Goal: Transaction & Acquisition: Purchase product/service

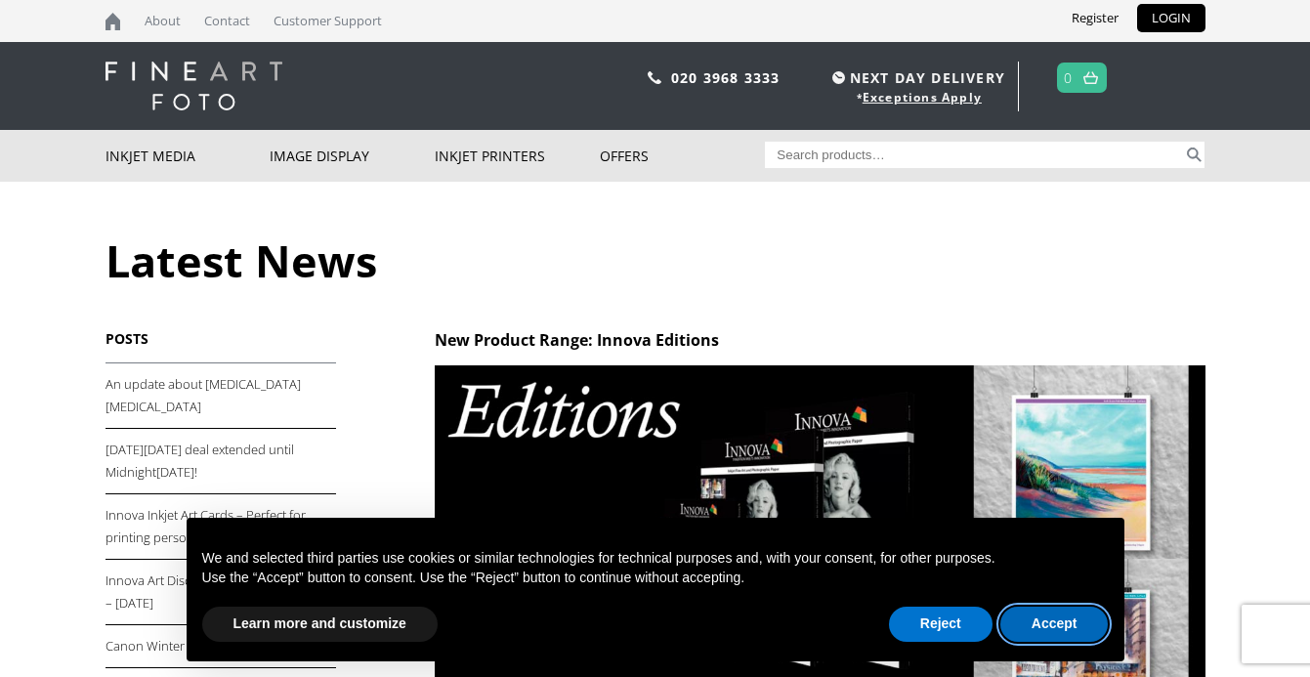
click at [1026, 624] on button "Accept" at bounding box center [1055, 624] width 108 height 35
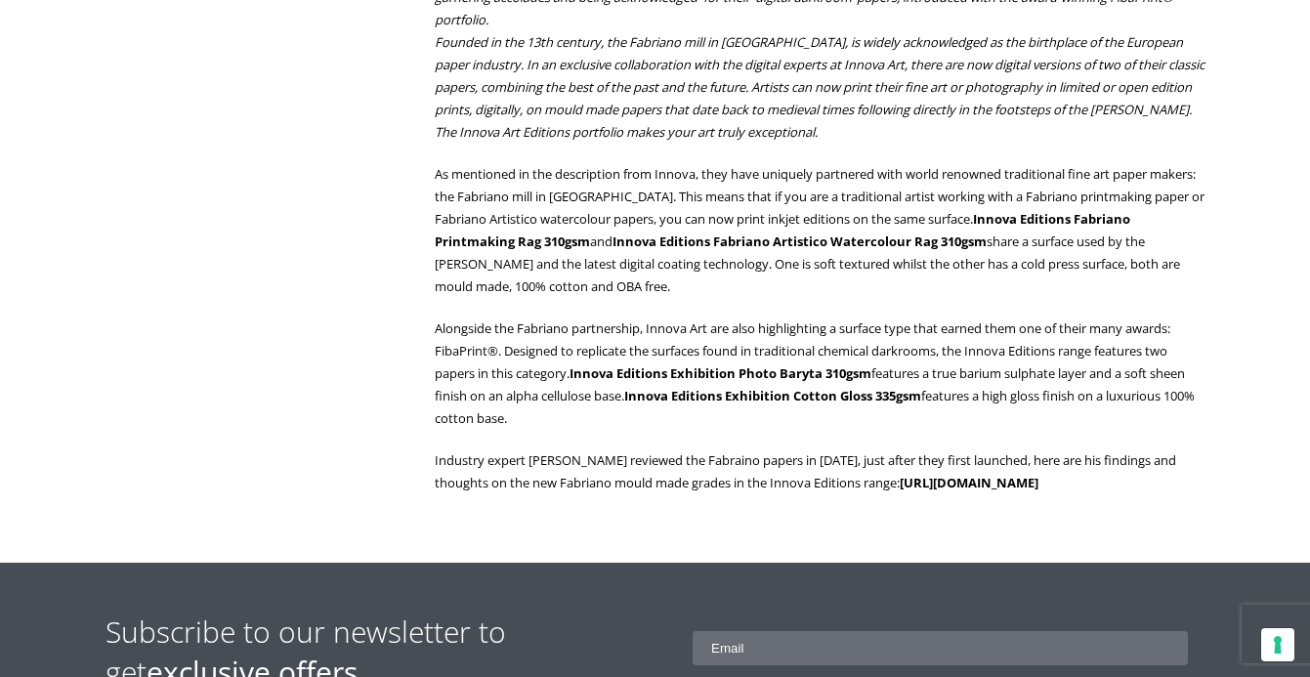
scroll to position [1054, 0]
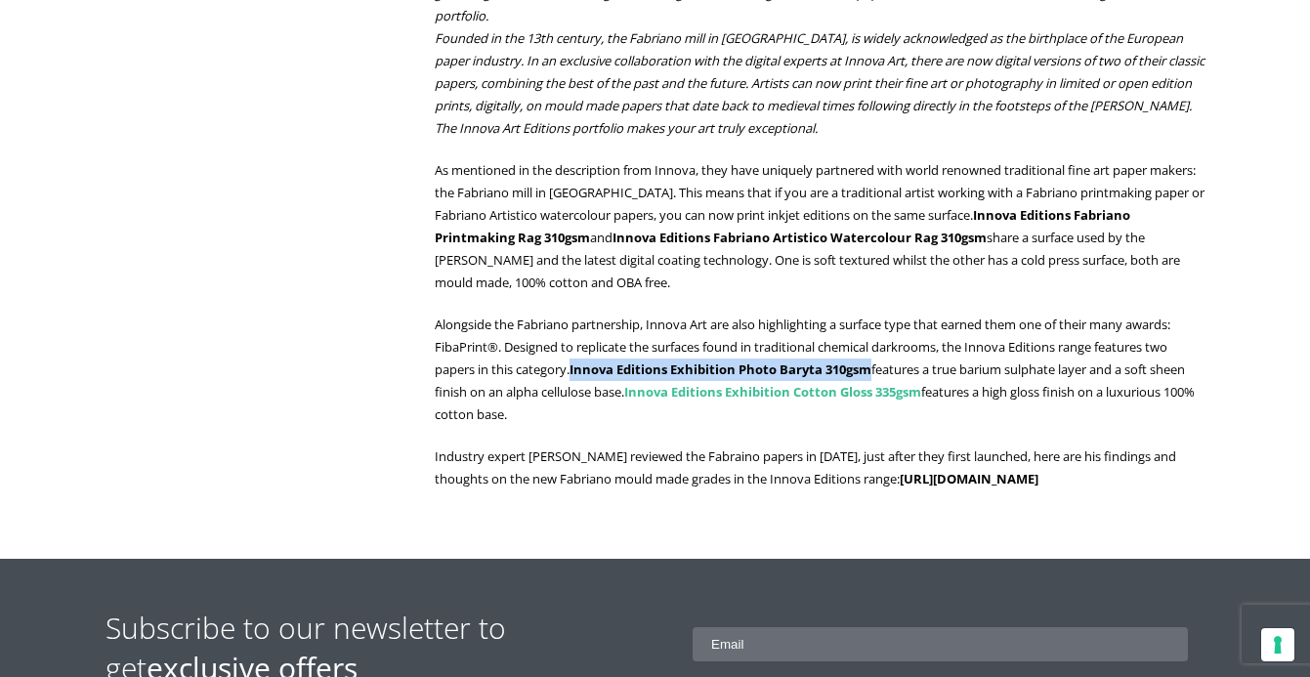
click at [761, 389] on link "Innova Editions Exhibition Cotton Gloss 335gsm" at bounding box center [772, 392] width 297 height 18
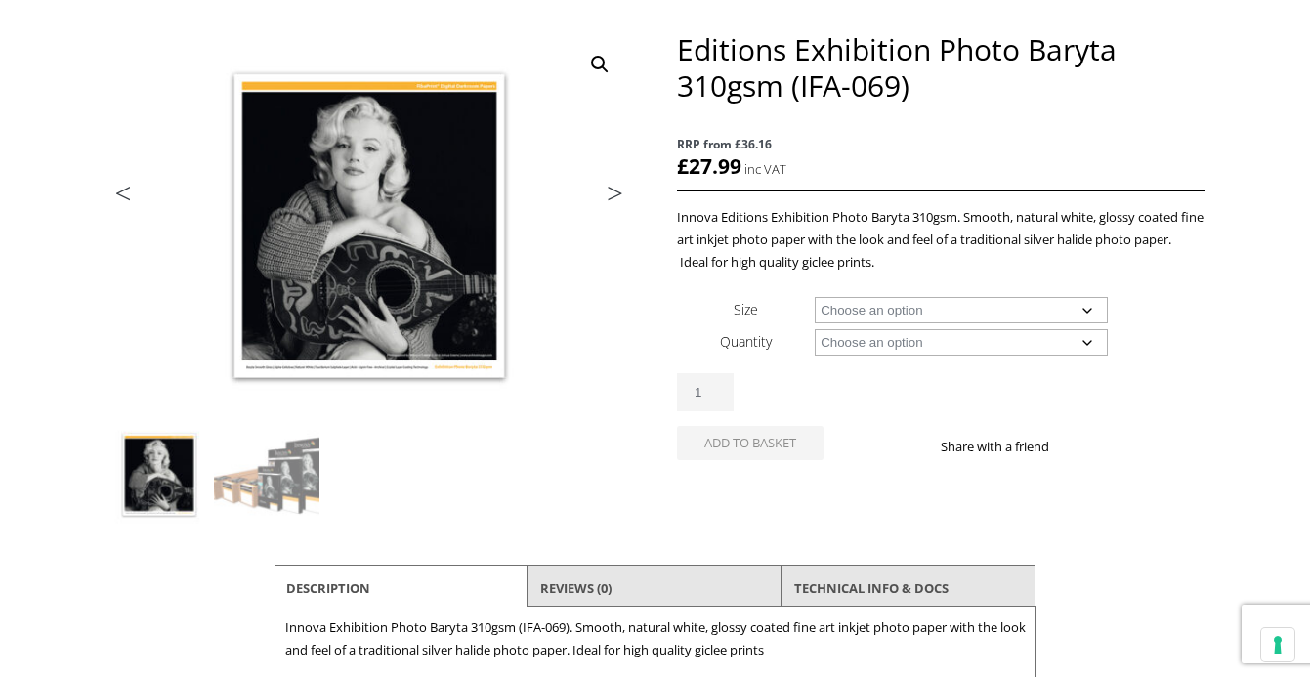
scroll to position [240, 0]
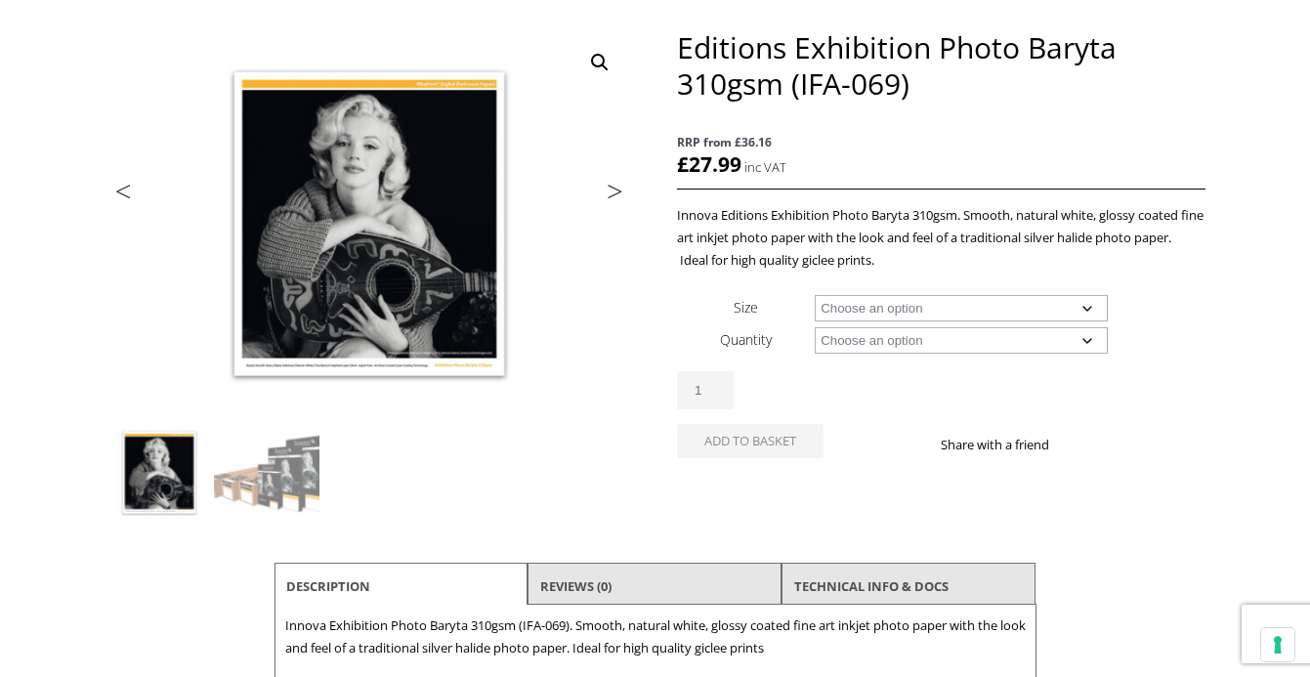
click at [1088, 308] on select "Choose an option A4 Sheet A3 Sheet A3+ Sheet A2 Sheet 17" Wide Roll 24" Wide Ro…" at bounding box center [961, 308] width 293 height 26
click at [815, 295] on select "Choose an option A4 Sheet A3 Sheet A3+ Sheet A2 Sheet 17" Wide Roll 24" Wide Ro…" at bounding box center [961, 308] width 293 height 26
select select "24-wide-roll"
click at [884, 340] on select "Choose an option 15m" at bounding box center [961, 340] width 293 height 26
select select "15m"
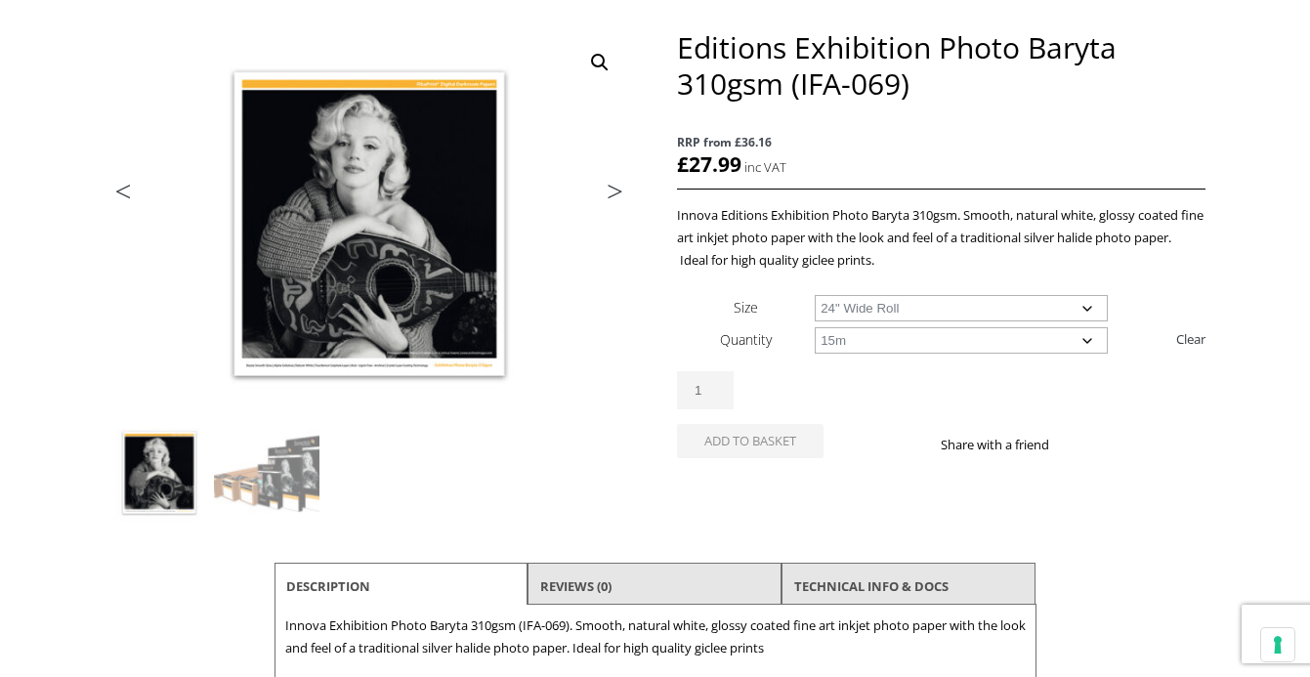
click at [815, 327] on select "Choose an option 15m" at bounding box center [961, 340] width 293 height 26
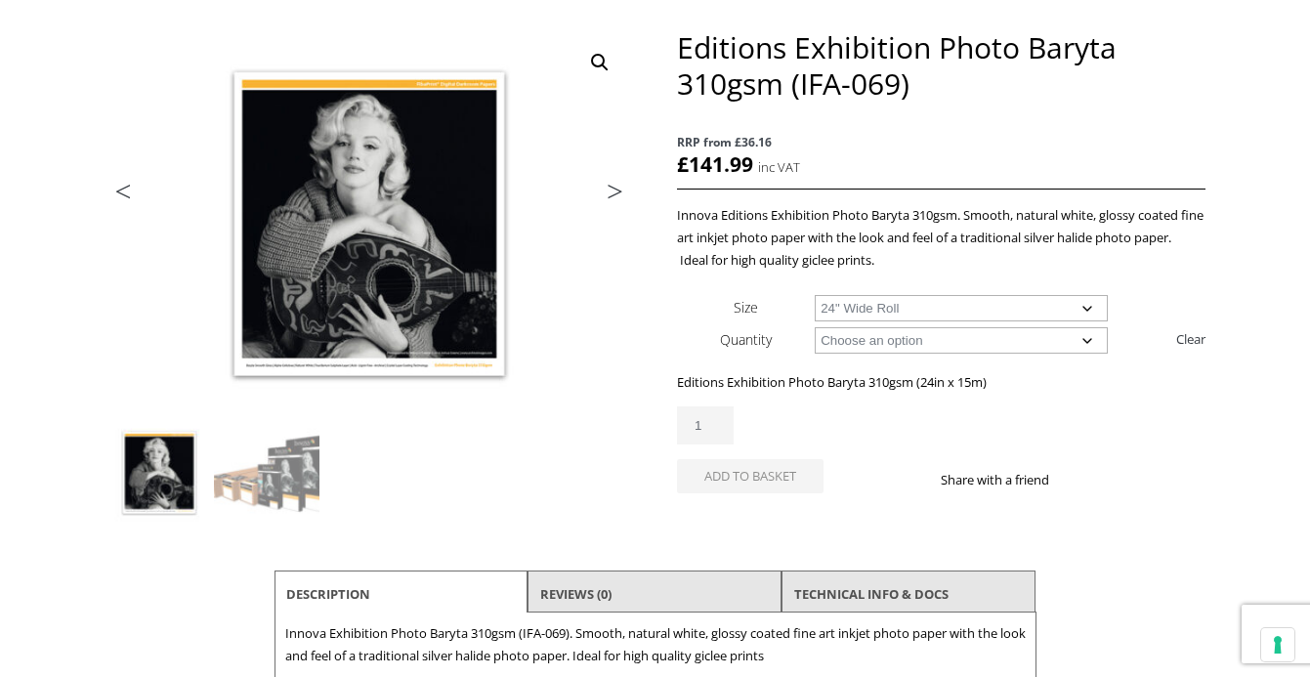
click at [1083, 311] on select "Choose an option 17" Wide Roll 24" Wide Roll 36" Wide Roll 44" Wide Roll 50" Wi…" at bounding box center [961, 308] width 293 height 26
click at [815, 295] on select "Choose an option 17" Wide Roll 24" Wide Roll 36" Wide Roll 44" Wide Roll 50" Wi…" at bounding box center [961, 308] width 293 height 26
click at [1074, 304] on select "Choose an option 17" Wide Roll 24" Wide Roll 36" Wide Roll 44" Wide Roll 50" Wi…" at bounding box center [961, 308] width 293 height 26
click at [815, 295] on select "Choose an option 17" Wide Roll 24" Wide Roll 36" Wide Roll 44" Wide Roll 50" Wi…" at bounding box center [961, 308] width 293 height 26
click at [957, 309] on select "Choose an option 17" Wide Roll 24" Wide Roll 36" Wide Roll 44" Wide Roll 50" Wi…" at bounding box center [961, 308] width 293 height 26
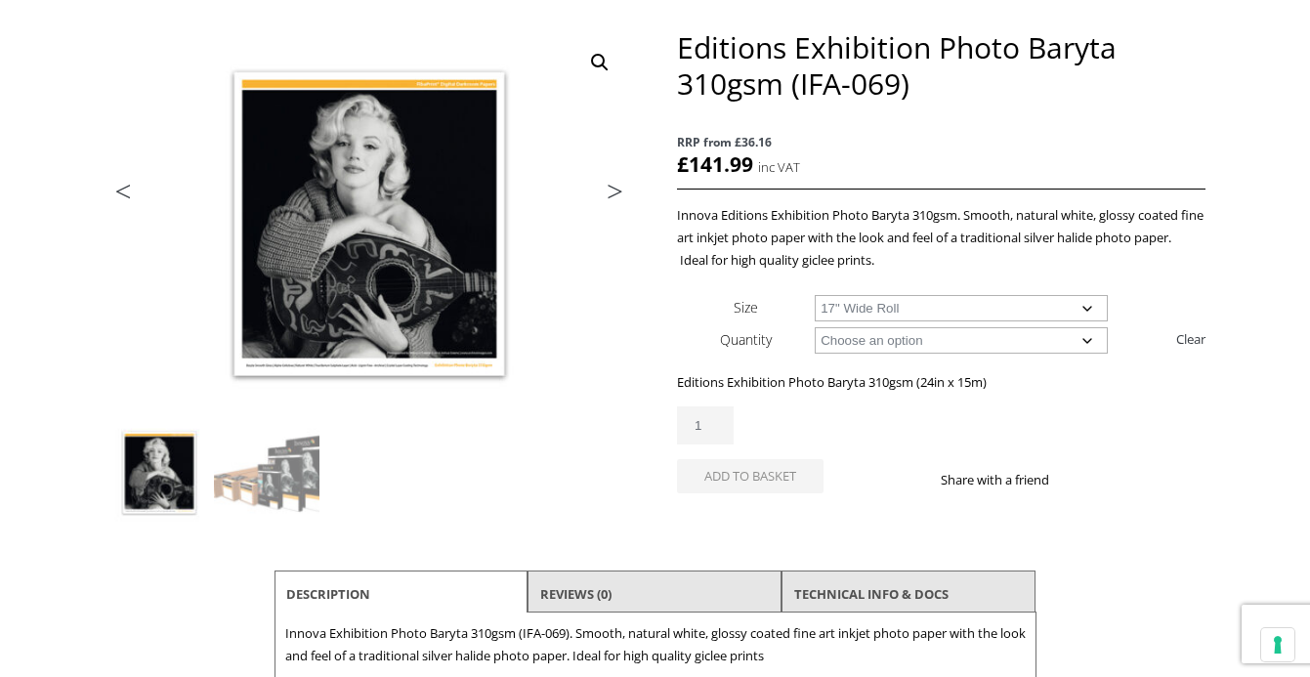
click at [815, 295] on select "Choose an option 17" Wide Roll 24" Wide Roll 36" Wide Roll 44" Wide Roll 50" Wi…" at bounding box center [961, 308] width 293 height 26
click at [901, 315] on select "Choose an option 17" Wide Roll 24" Wide Roll 36" Wide Roll 44" Wide Roll 50" Wi…" at bounding box center [961, 308] width 293 height 26
click at [815, 295] on select "Choose an option 17" Wide Roll 24" Wide Roll 36" Wide Roll 44" Wide Roll 50" Wi…" at bounding box center [961, 308] width 293 height 26
select select "24-wide-roll"
click at [944, 311] on select "Choose an option 17" Wide Roll 24" Wide Roll 36" Wide Roll 44" Wide Roll 50" Wi…" at bounding box center [961, 308] width 293 height 26
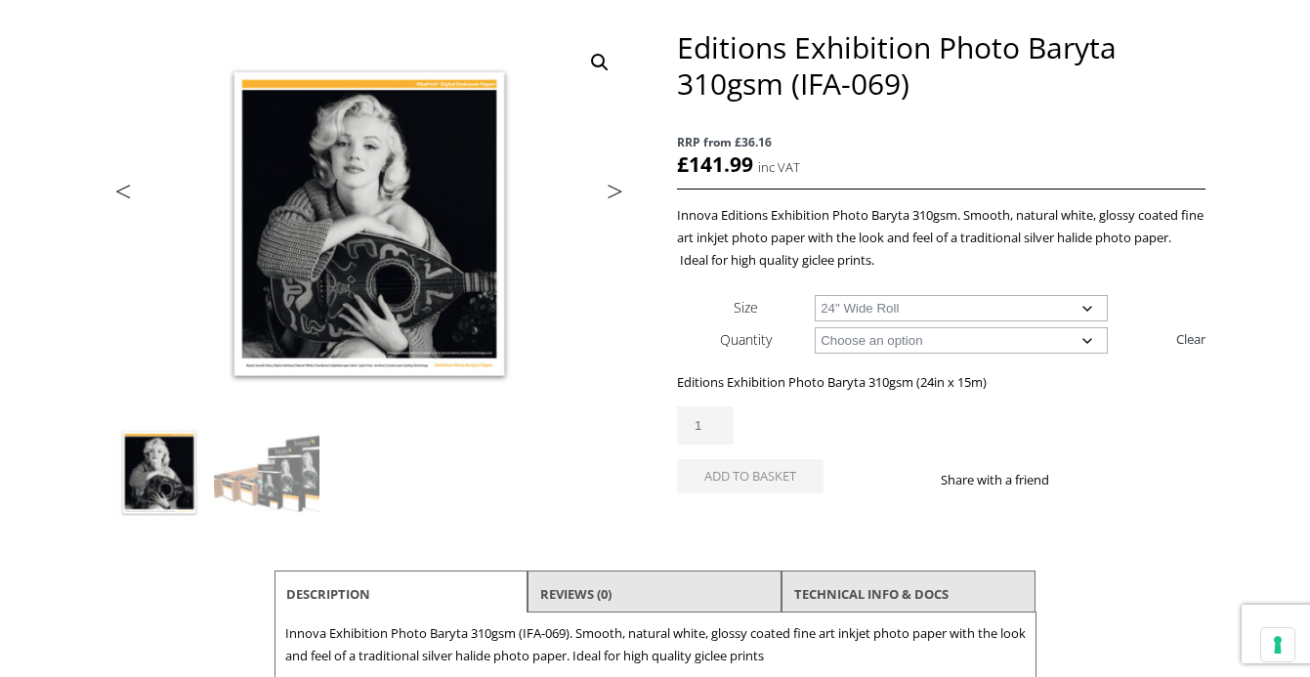
click at [1188, 338] on link "Clear" at bounding box center [1190, 338] width 29 height 31
select select
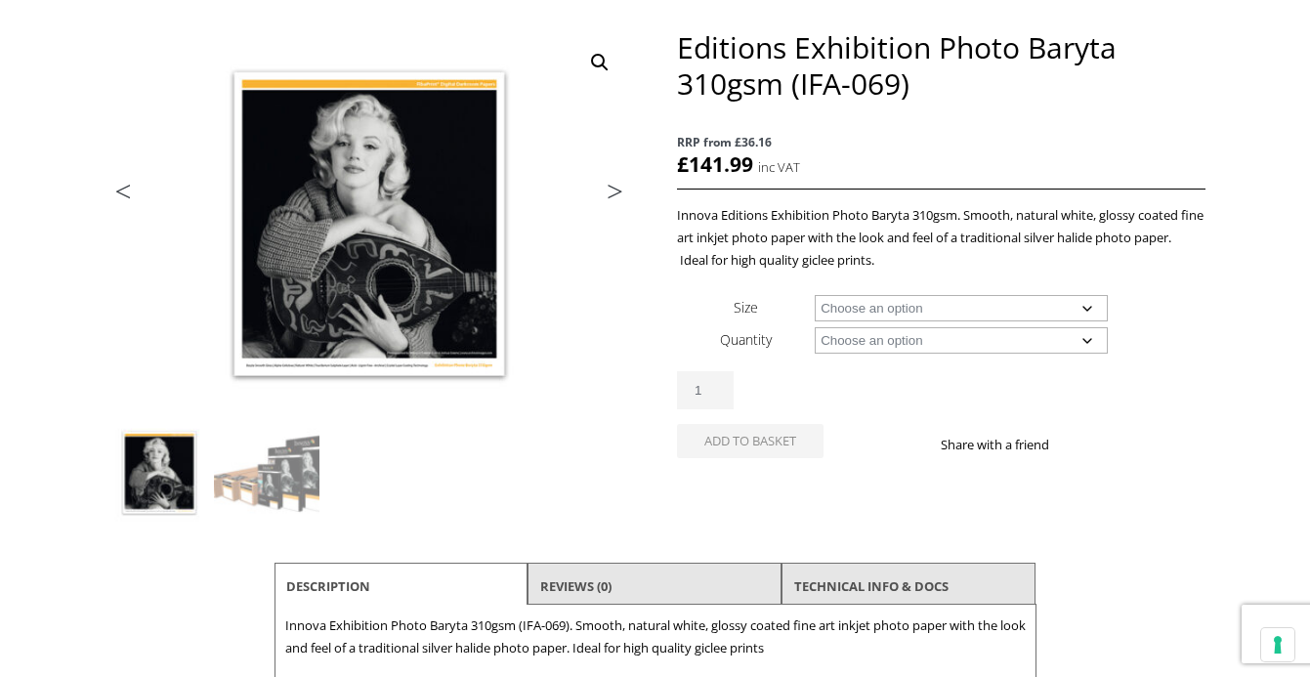
click at [998, 306] on select "Choose an option A4 Sheet A3 Sheet A3+ Sheet A2 Sheet 17" Wide Roll 24" Wide Ro…" at bounding box center [961, 308] width 293 height 26
click at [815, 295] on select "Choose an option A4 Sheet A3 Sheet A3+ Sheet A2 Sheet 17" Wide Roll 24" Wide Ro…" at bounding box center [961, 308] width 293 height 26
select select "a4-sheet"
click at [881, 342] on select "Choose an option 25 Sheets" at bounding box center [961, 340] width 293 height 26
select select "25-sheets"
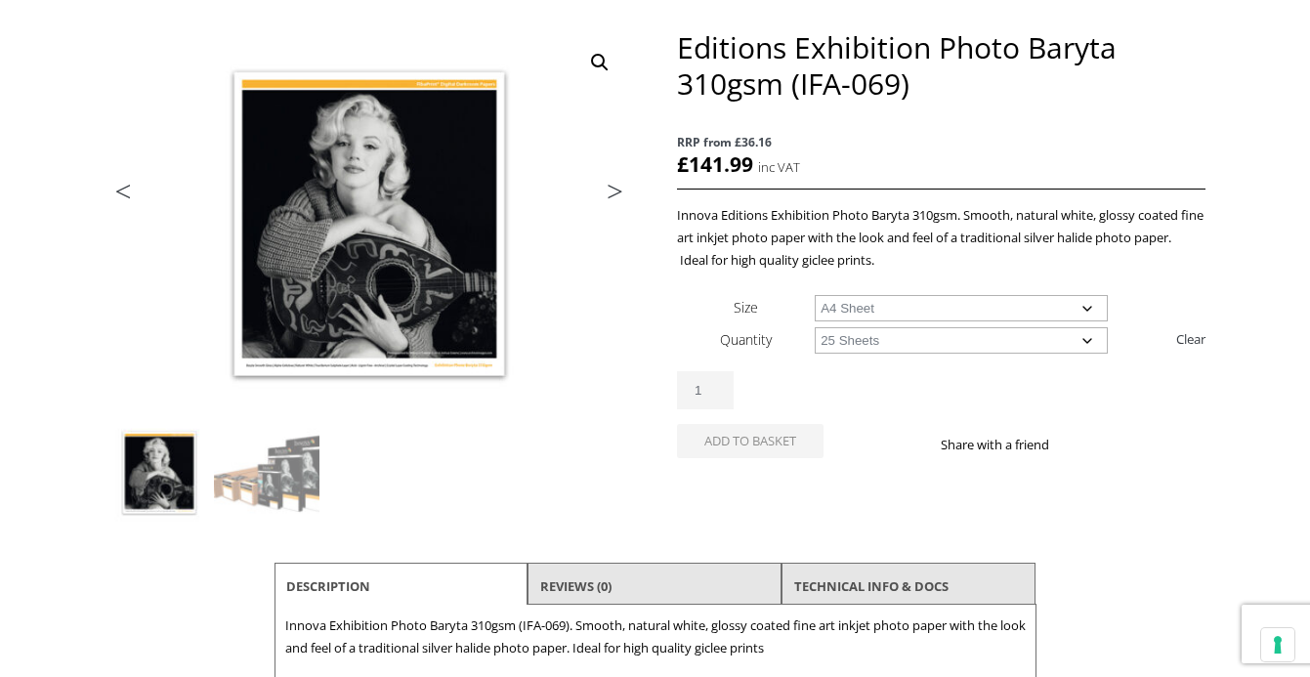
click at [815, 327] on select "Choose an option 25 Sheets" at bounding box center [961, 340] width 293 height 26
select select "a4-sheet"
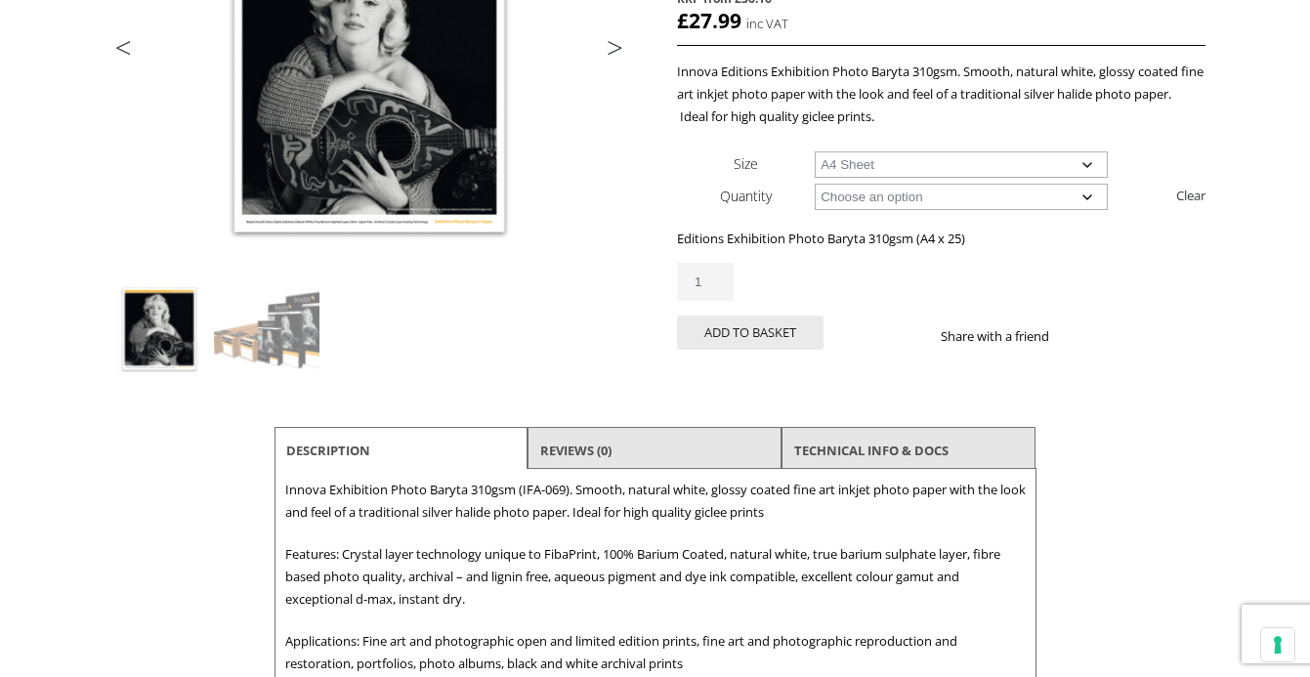
scroll to position [0, 0]
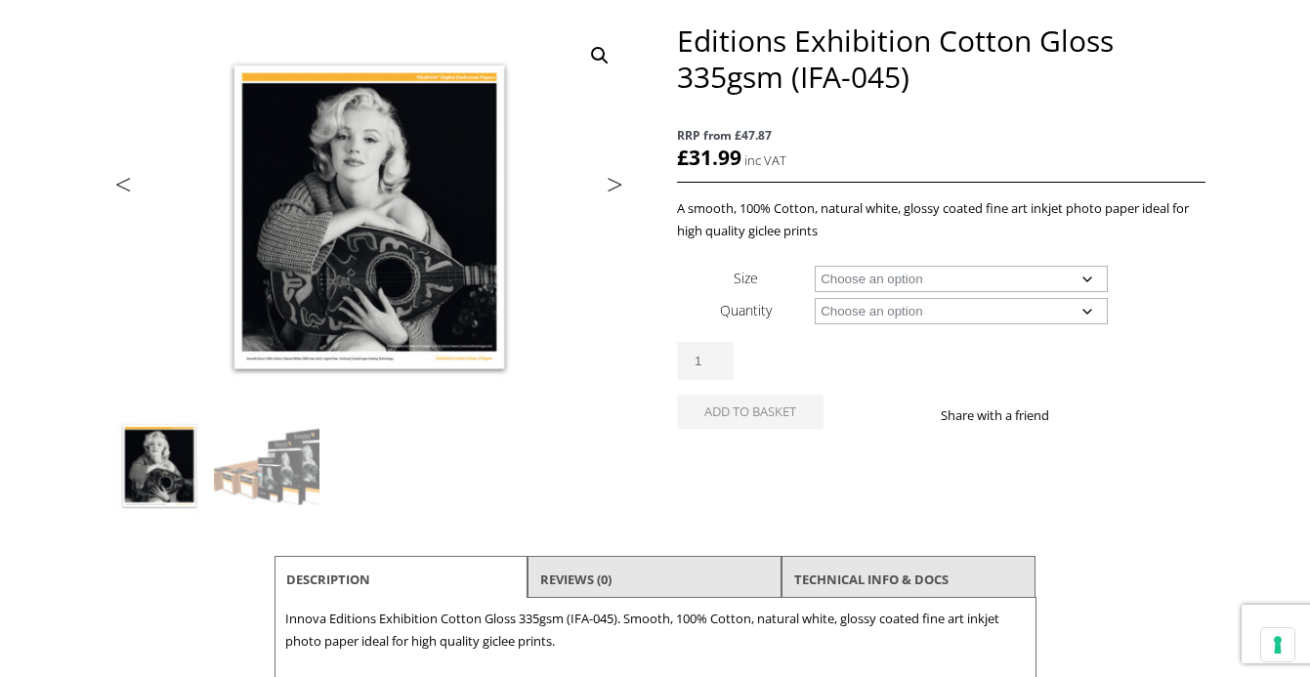
scroll to position [254, 0]
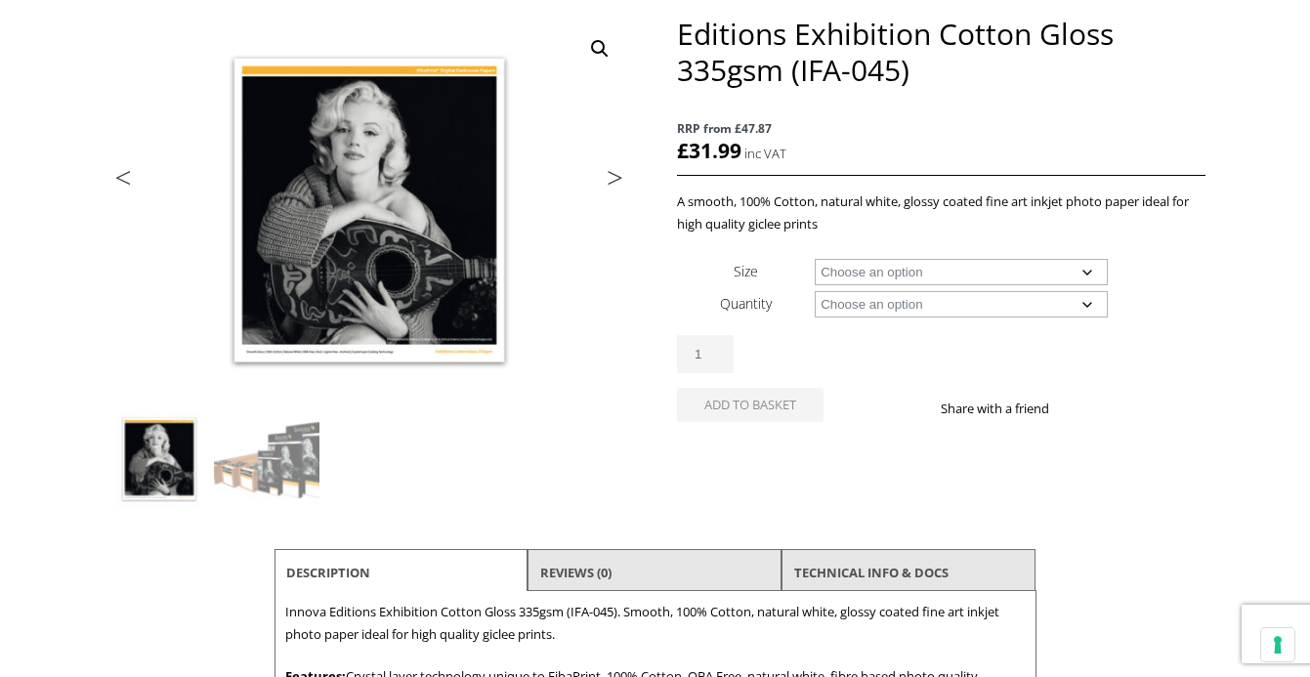
click at [885, 276] on select "Choose an option A4 Sheet A3 Sheet A3+ Sheet A2 Sheet 17" Wide Roll 24" Wide Ro…" at bounding box center [961, 272] width 293 height 26
click at [815, 259] on select "Choose an option A4 Sheet A3 Sheet A3+ Sheet A2 Sheet 17" Wide Roll 24" Wide Ro…" at bounding box center [961, 272] width 293 height 26
select select "24-wide-roll"
click at [889, 307] on select "Choose an option 15m" at bounding box center [961, 304] width 293 height 26
select select "15m"
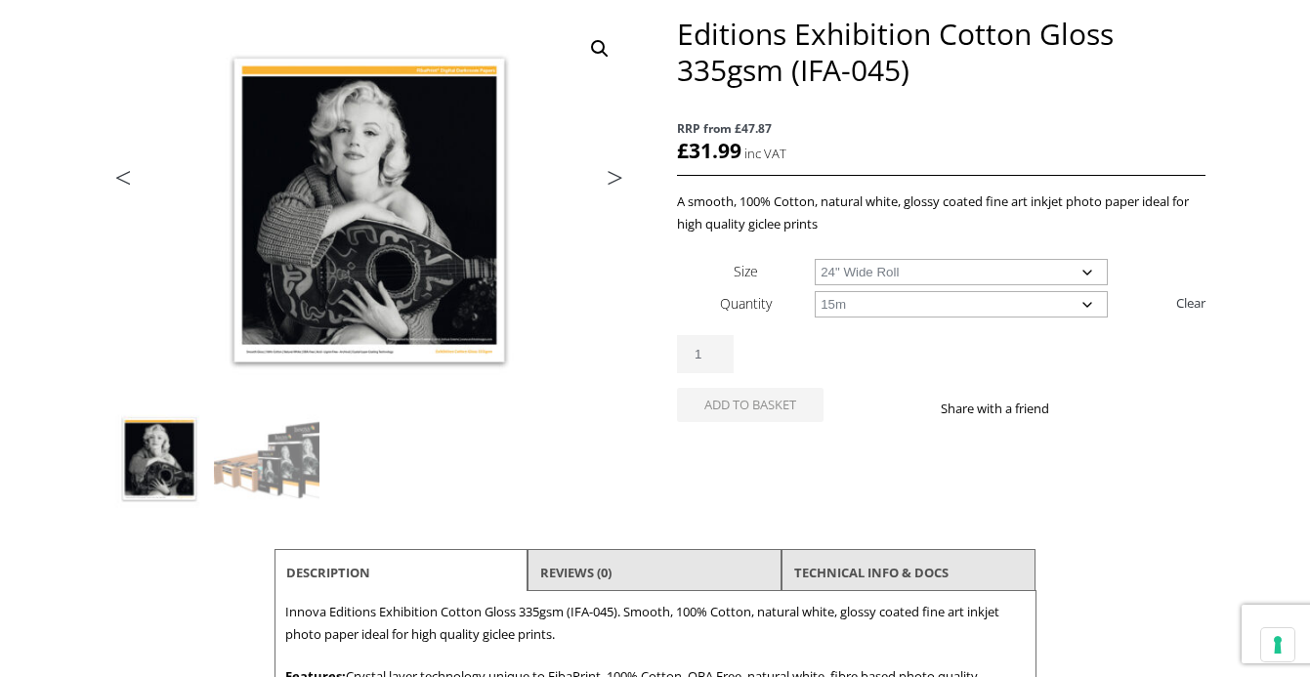
click at [815, 291] on select "Choose an option 15m" at bounding box center [961, 304] width 293 height 26
select select "24-wide-roll"
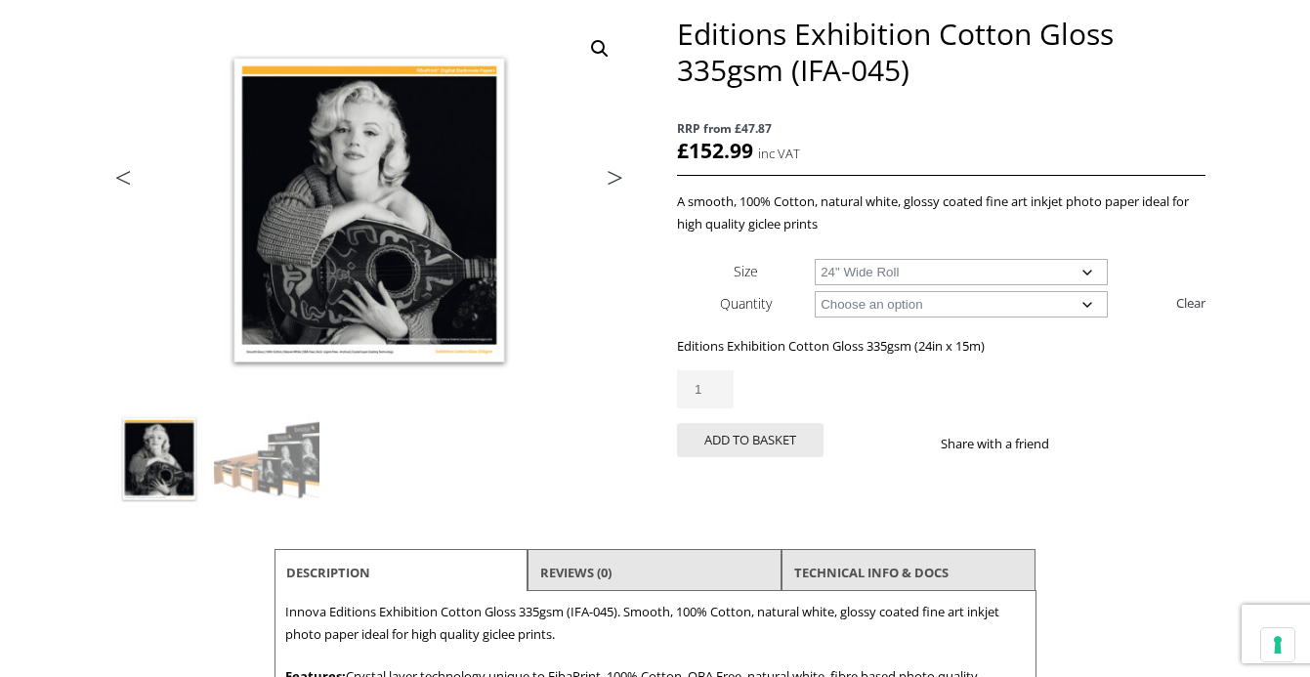
click at [1082, 267] on select "Choose an option 17" Wide Roll 24" Wide Roll 36" Wide Roll 44" Wide Roll 60" Wi…" at bounding box center [961, 272] width 293 height 26
click at [1187, 302] on link "Clear" at bounding box center [1190, 302] width 29 height 31
select select
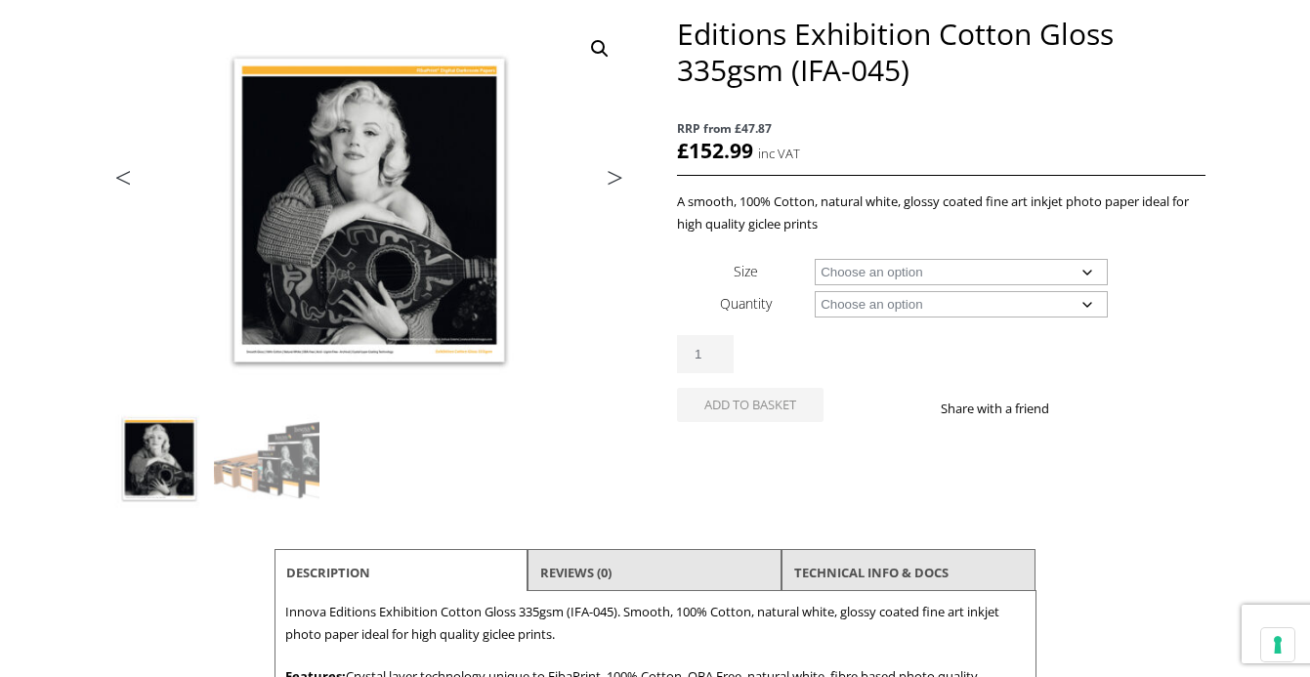
click at [1090, 275] on select "Choose an option A4 Sheet A3 Sheet A3+ Sheet A2 Sheet 17" Wide Roll 24" Wide Ro…" at bounding box center [961, 272] width 293 height 26
click at [815, 259] on select "Choose an option A4 Sheet A3 Sheet A3+ Sheet A2 Sheet 17" Wide Roll 24" Wide Ro…" at bounding box center [961, 272] width 293 height 26
select select "a4-sheet"
click at [875, 308] on select "Choose an option 25 Sheets" at bounding box center [961, 304] width 293 height 26
select select "25-sheets"
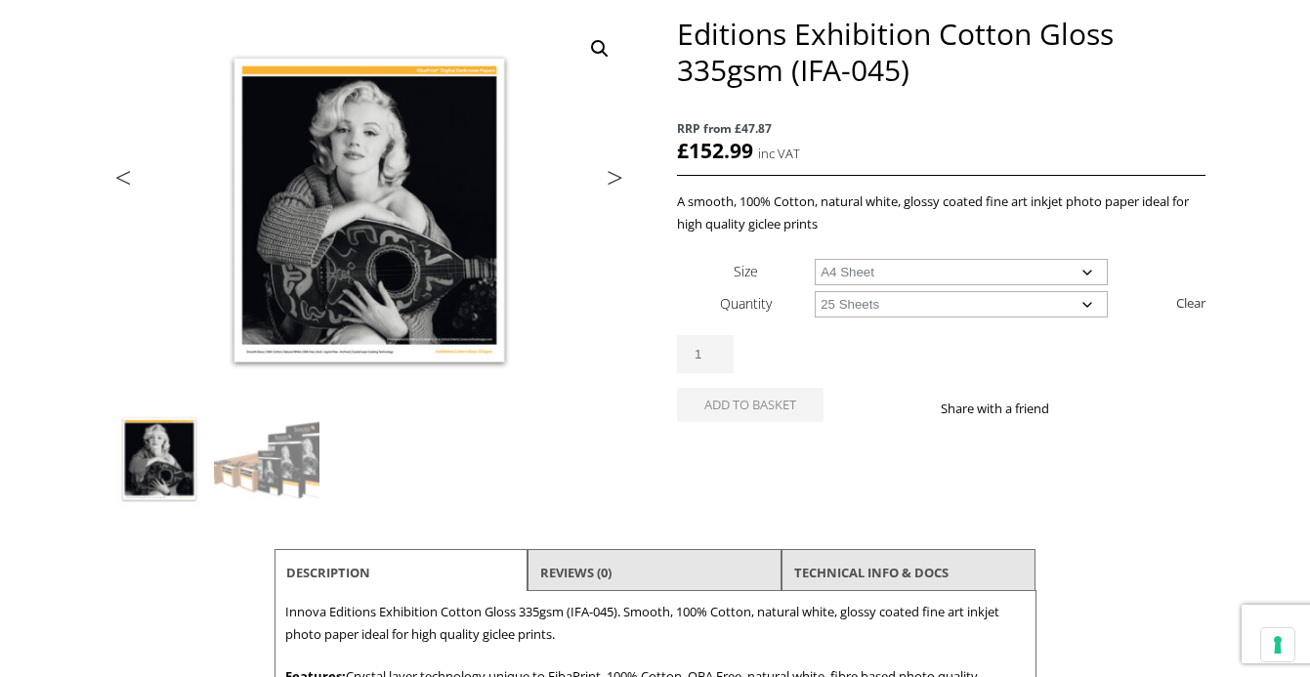
click at [815, 291] on select "Choose an option 25 Sheets" at bounding box center [961, 304] width 293 height 26
select select "a4-sheet"
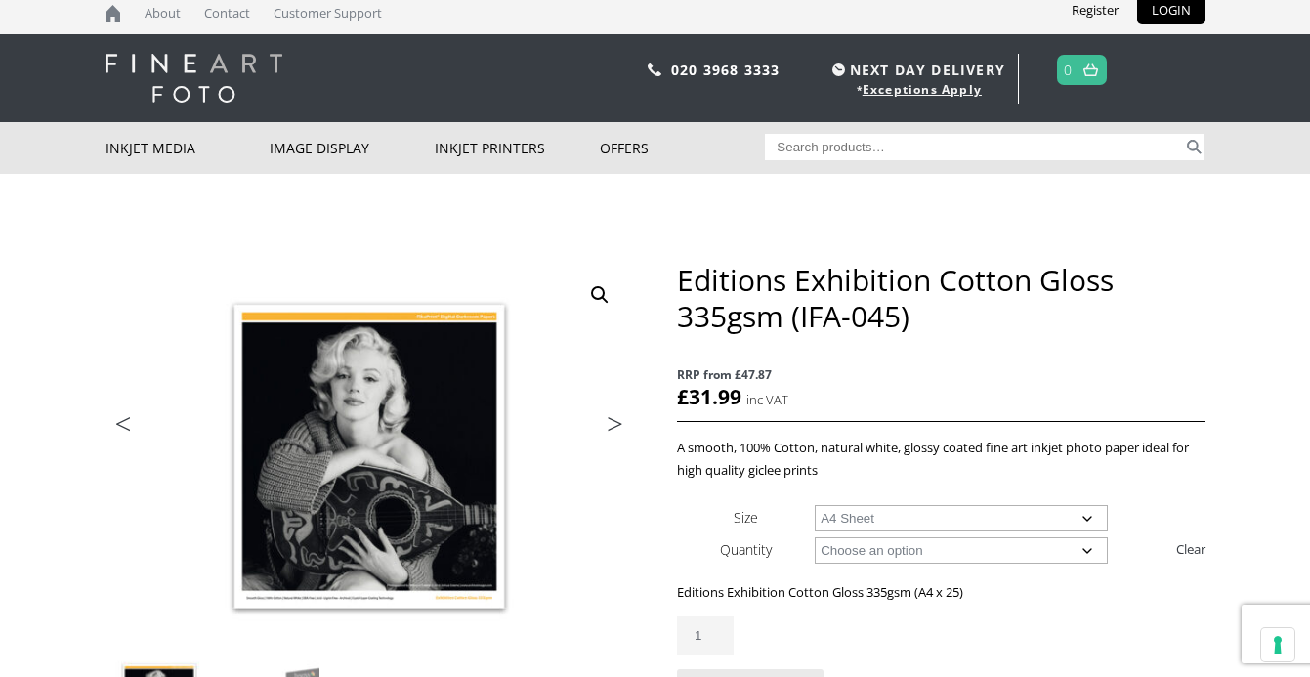
scroll to position [0, 0]
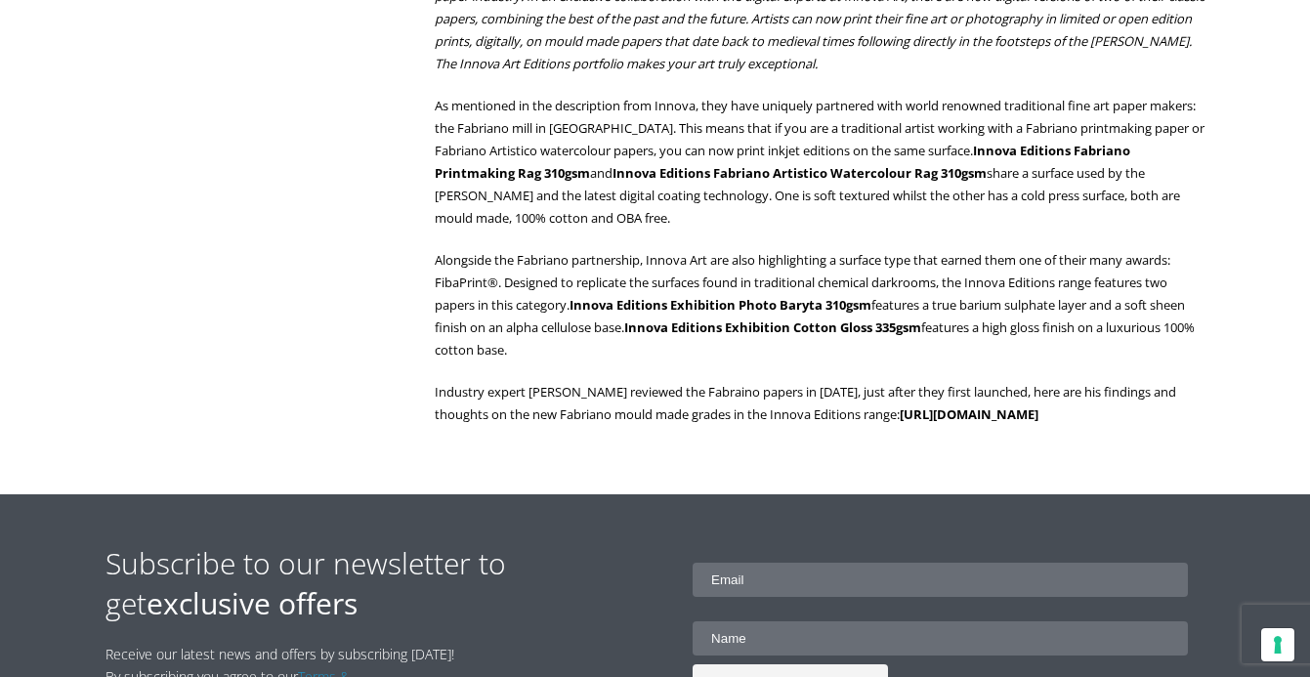
scroll to position [1118, 0]
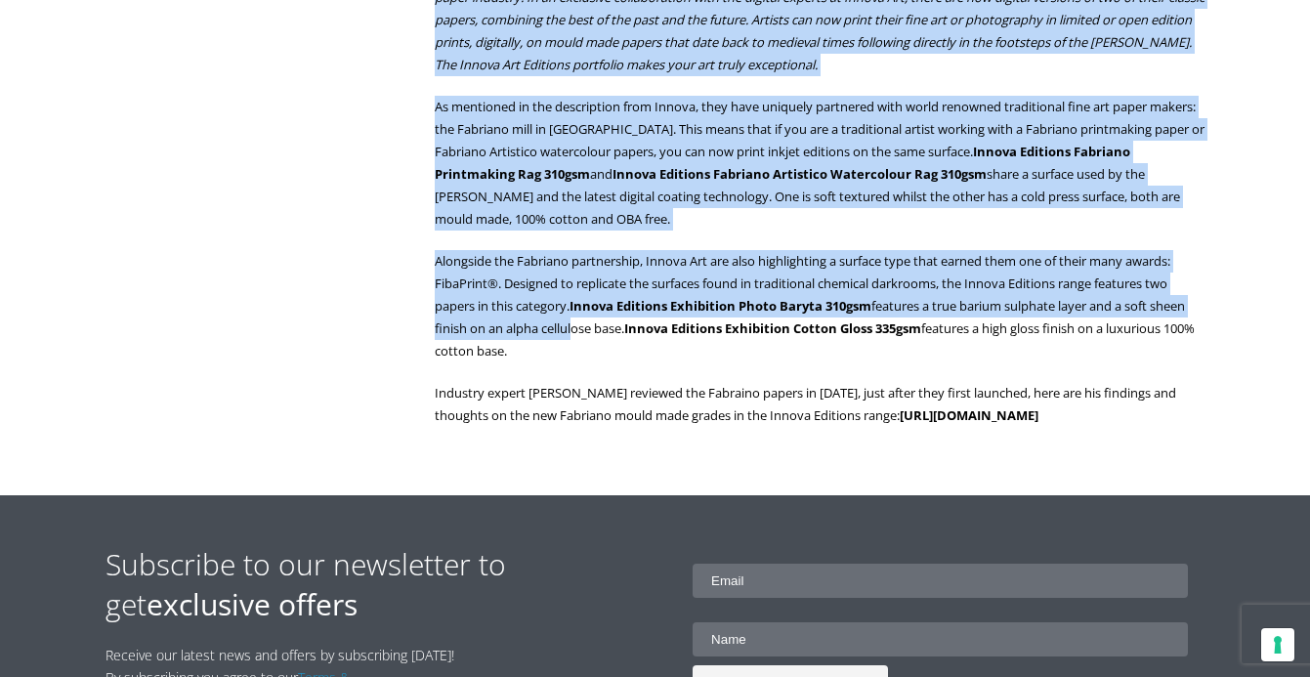
drag, startPoint x: 426, startPoint y: 279, endPoint x: 570, endPoint y: 335, distance: 154.1
drag, startPoint x: 547, startPoint y: 354, endPoint x: 436, endPoint y: 286, distance: 130.2
click at [436, 286] on p "Alongside the Fabriano partnership, Innova Art are also highlighting a surface …" at bounding box center [820, 306] width 770 height 112
copy p "FibaPrint®. Designed to replicate the surfaces found in traditional chemical da…"
